Goal: Information Seeking & Learning: Learn about a topic

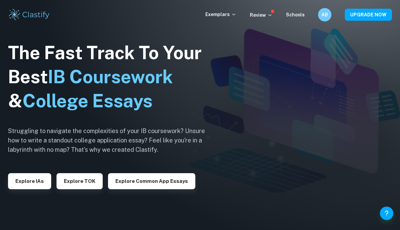
click at [328, 20] on div "AB" at bounding box center [324, 14] width 13 height 13
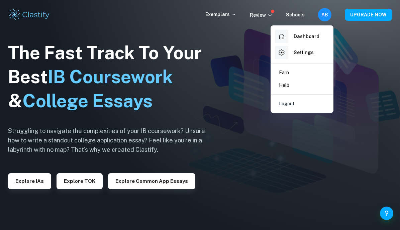
click at [317, 37] on h6 "Dashboard" at bounding box center [307, 36] width 26 height 7
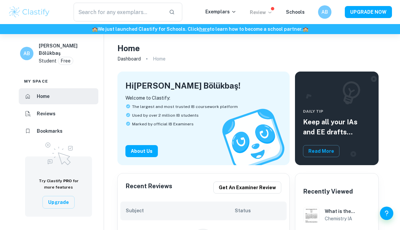
click at [266, 14] on p "Review" at bounding box center [261, 12] width 23 height 7
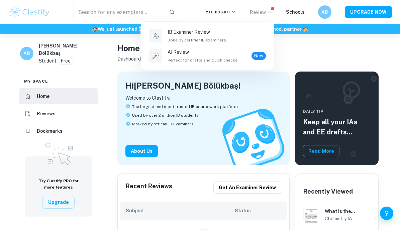
click at [339, 59] on div at bounding box center [200, 115] width 400 height 230
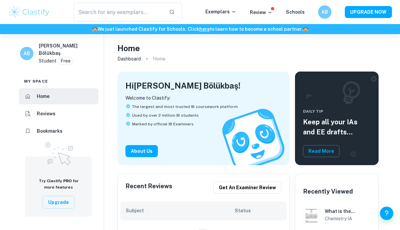
click at [337, 47] on div "Home" at bounding box center [249, 48] width 262 height 12
click at [269, 15] on p "Review" at bounding box center [261, 12] width 23 height 7
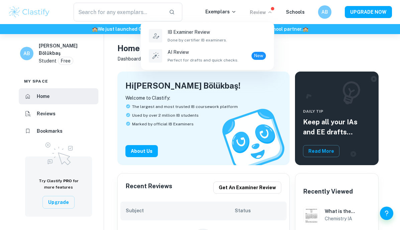
click at [296, 10] on div at bounding box center [200, 115] width 400 height 230
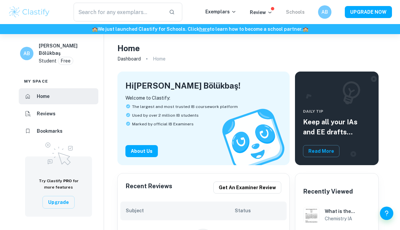
click at [290, 12] on link "Schools" at bounding box center [295, 11] width 19 height 5
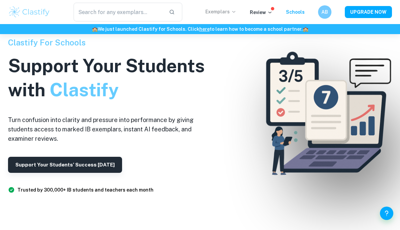
click at [220, 13] on p "Exemplars" at bounding box center [221, 11] width 31 height 7
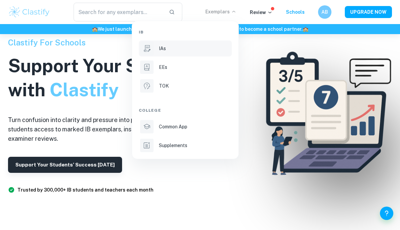
click at [197, 47] on div "IAs" at bounding box center [195, 48] width 72 height 7
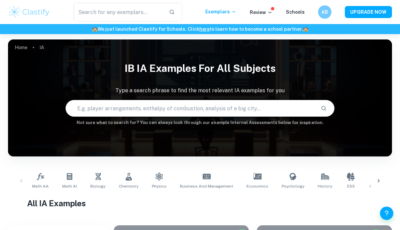
click at [250, 108] on input "text" at bounding box center [191, 108] width 250 height 19
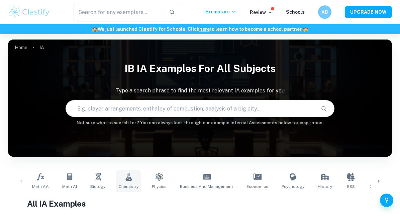
click at [126, 182] on link "Chemistry" at bounding box center [128, 181] width 25 height 22
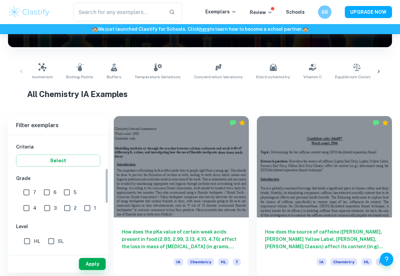
scroll to position [110, 0]
click at [23, 191] on input "7" at bounding box center [26, 192] width 13 height 13
checkbox input "true"
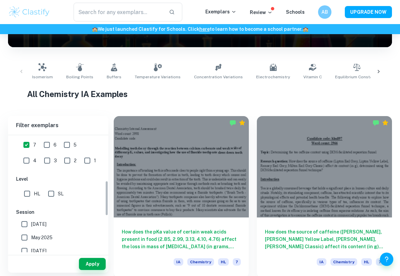
scroll to position [170, 0]
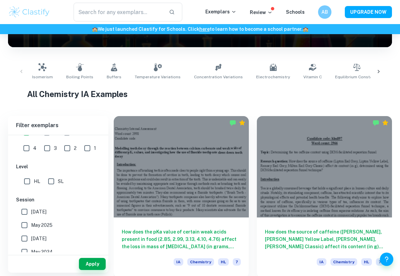
click at [50, 178] on input "SL" at bounding box center [51, 181] width 13 height 13
checkbox input "true"
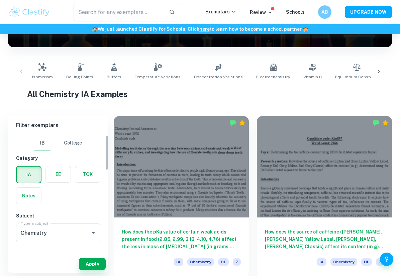
scroll to position [0, 0]
click at [84, 230] on button "Apply" at bounding box center [92, 264] width 27 height 12
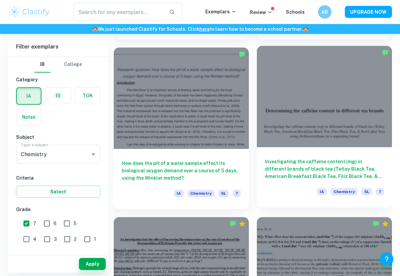
scroll to position [1027, 0]
click at [365, 181] on div "Investigating the caffeine content (mg) in different brands of black tea (Tetle…" at bounding box center [324, 177] width 135 height 60
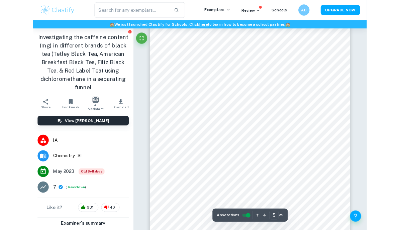
scroll to position [1353, 0]
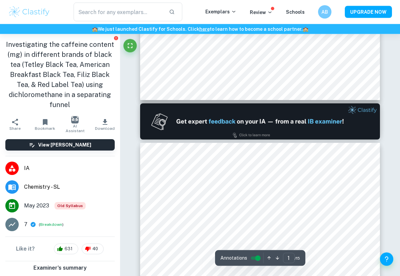
type input "2"
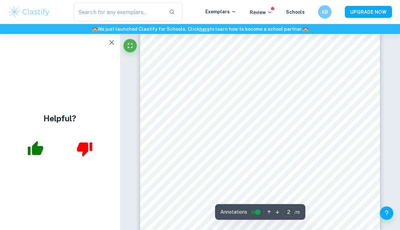
scroll to position [364, 0]
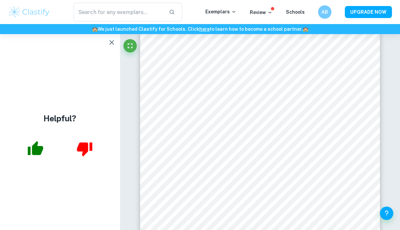
click at [114, 40] on icon "button" at bounding box center [112, 43] width 8 height 8
